Goal: Entertainment & Leisure: Consume media (video, audio)

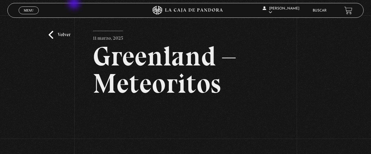
scroll to position [99, 0]
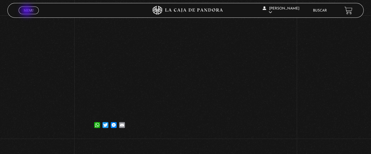
click at [27, 11] on span "Menu" at bounding box center [29, 11] width 10 height 4
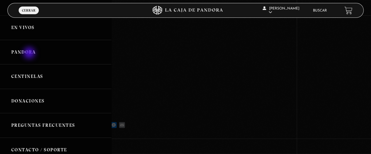
click at [30, 54] on link "Pandora" at bounding box center [55, 52] width 111 height 25
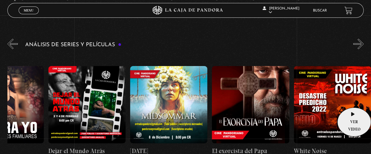
scroll to position [0, 287]
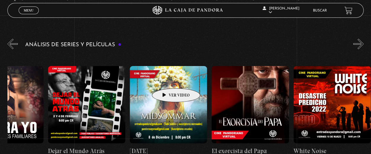
click at [167, 79] on figure at bounding box center [168, 104] width 77 height 77
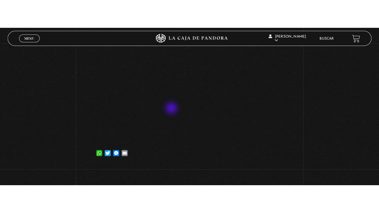
scroll to position [75, 0]
